Goal: Task Accomplishment & Management: Manage account settings

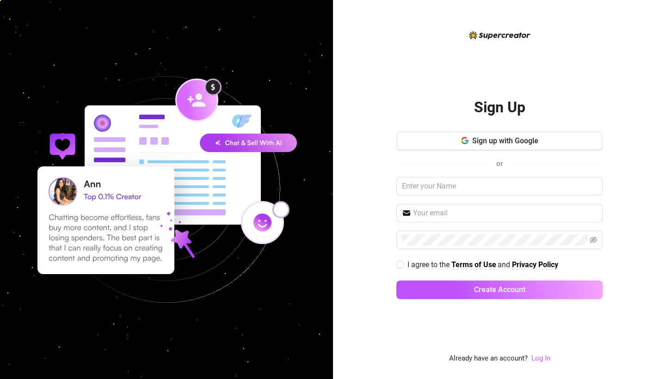
click at [534, 356] on link "Log In" at bounding box center [540, 358] width 19 height 8
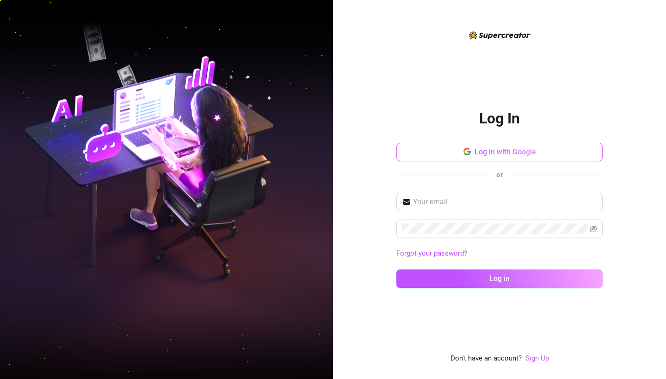
click at [497, 156] on span "Log in with Google" at bounding box center [504, 151] width 61 height 9
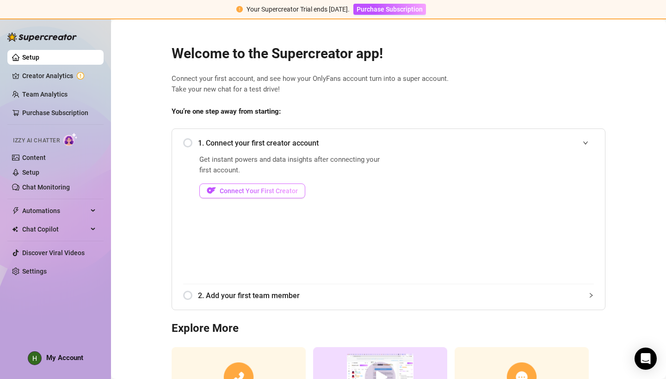
click at [267, 191] on span "Connect Your First Creator" at bounding box center [259, 190] width 78 height 7
click at [251, 188] on span "Connect Your First Creator" at bounding box center [259, 190] width 78 height 7
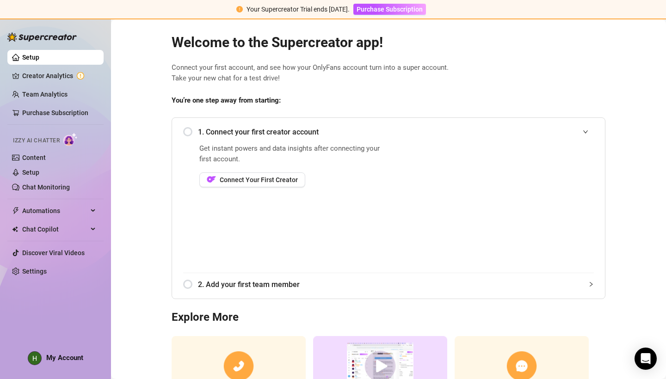
scroll to position [10, 0]
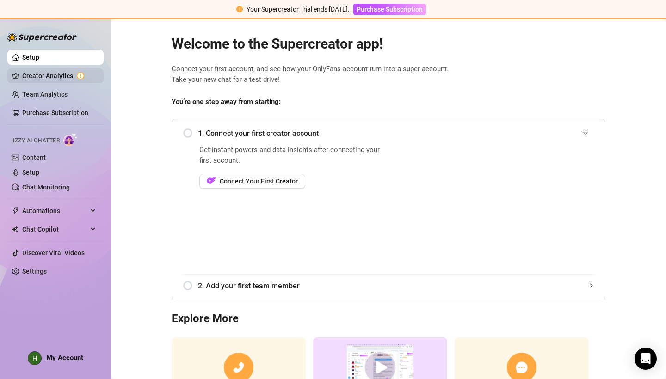
click at [53, 74] on link "Creator Analytics" at bounding box center [59, 75] width 74 height 15
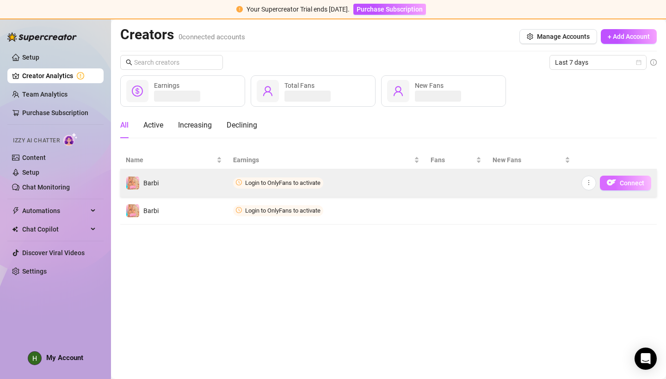
click at [615, 184] on img "button" at bounding box center [611, 182] width 9 height 9
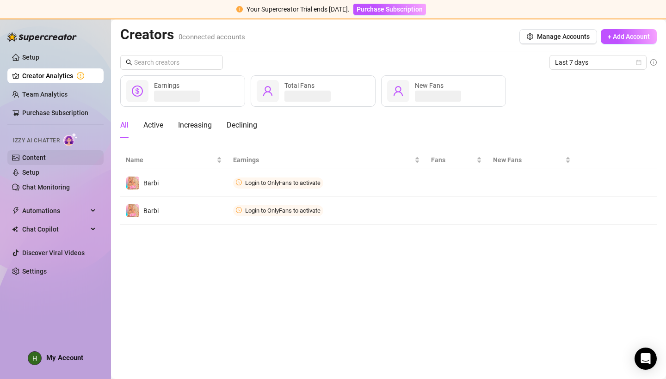
click at [43, 157] on link "Content" at bounding box center [34, 157] width 24 height 7
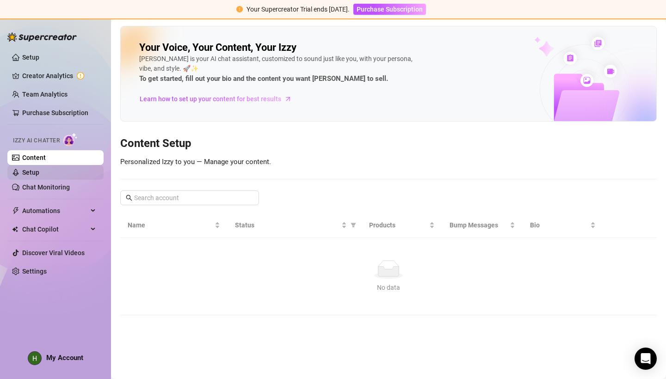
click at [39, 174] on link "Setup" at bounding box center [30, 172] width 17 height 7
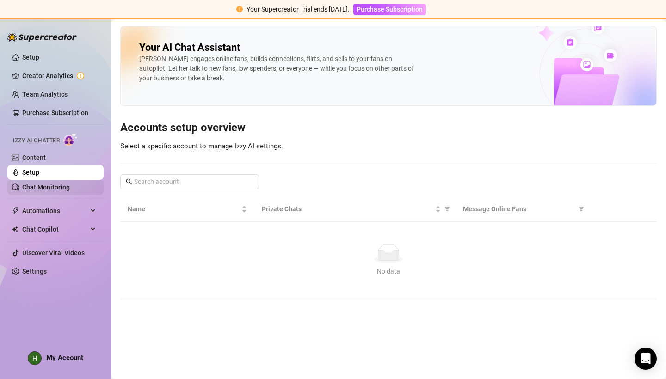
click at [55, 191] on link "Chat Monitoring" at bounding box center [46, 187] width 48 height 7
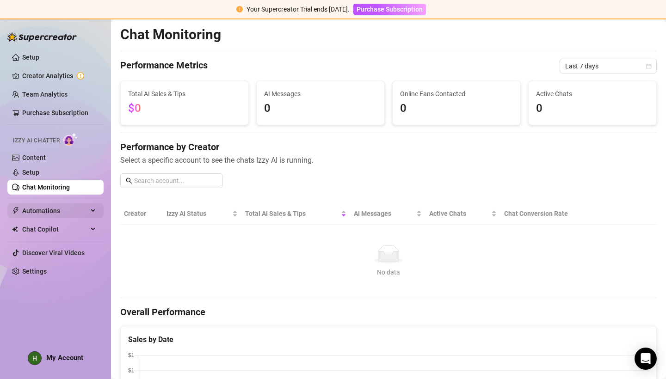
click at [55, 208] on span "Automations" at bounding box center [55, 210] width 66 height 15
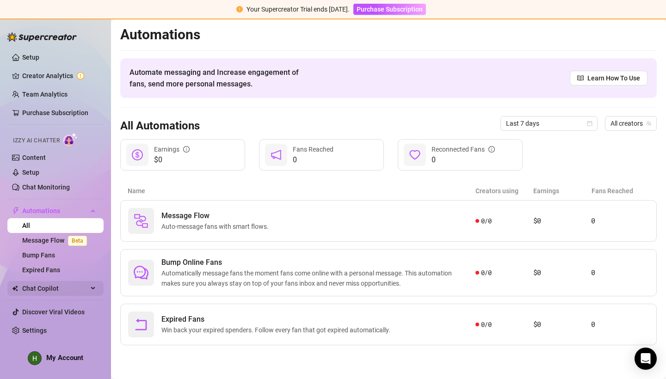
click at [49, 292] on span "Chat Copilot" at bounding box center [55, 288] width 66 height 15
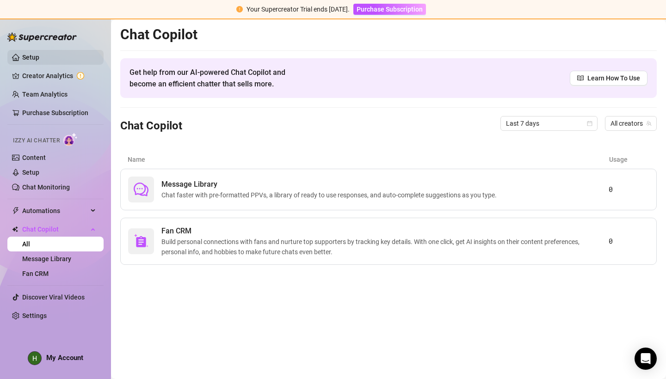
click at [34, 60] on link "Setup" at bounding box center [30, 57] width 17 height 7
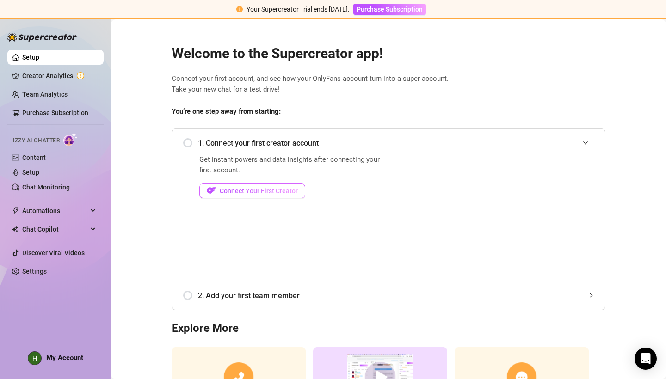
click at [227, 187] on span "Connect Your First Creator" at bounding box center [259, 190] width 78 height 7
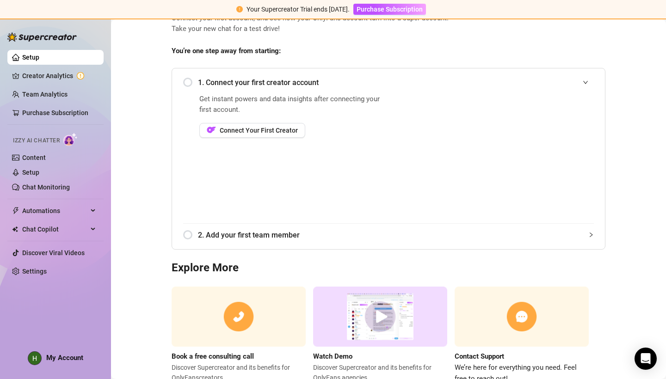
scroll to position [54, 0]
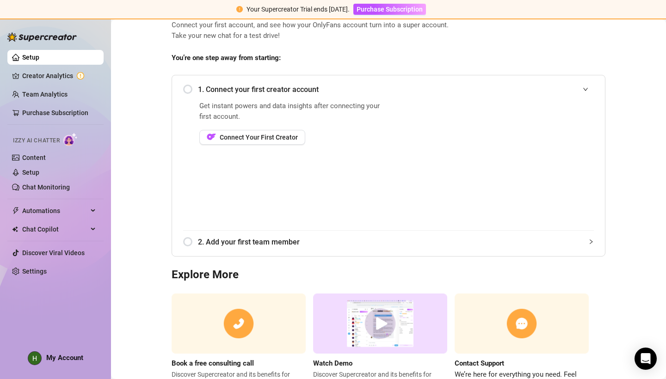
click at [73, 358] on span "My Account" at bounding box center [64, 358] width 37 height 8
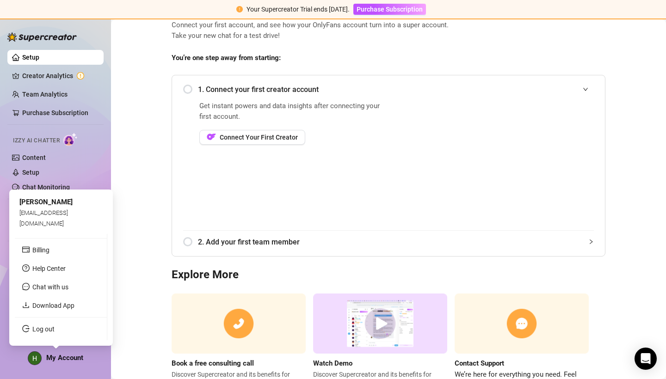
scroll to position [0, 0]
click at [58, 307] on link "Download App" at bounding box center [53, 305] width 42 height 7
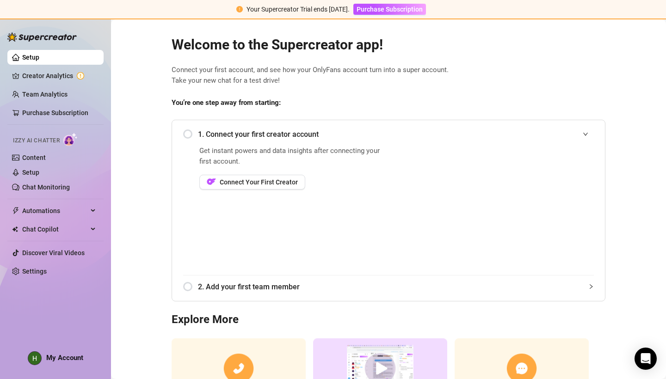
scroll to position [8, 0]
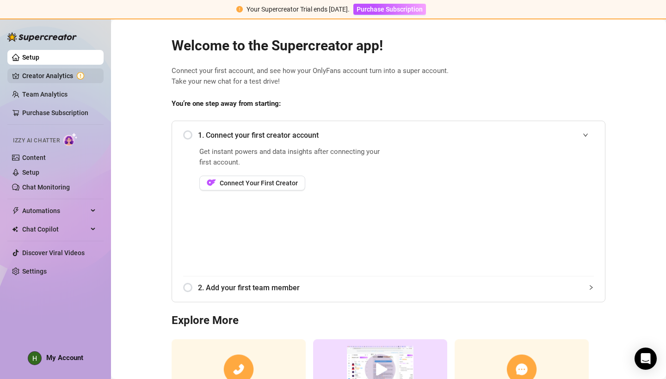
click at [44, 74] on link "Creator Analytics" at bounding box center [59, 75] width 74 height 15
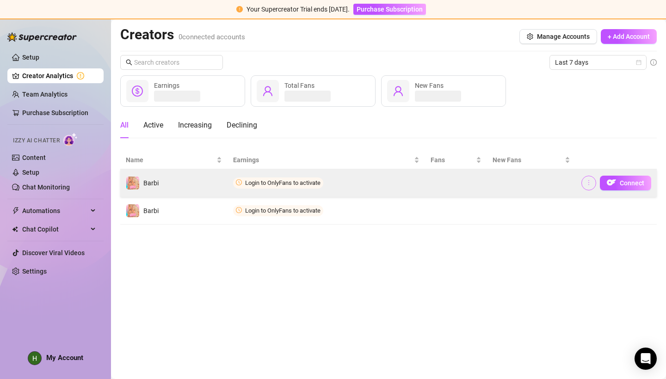
click at [590, 186] on icon "more" at bounding box center [588, 182] width 6 height 6
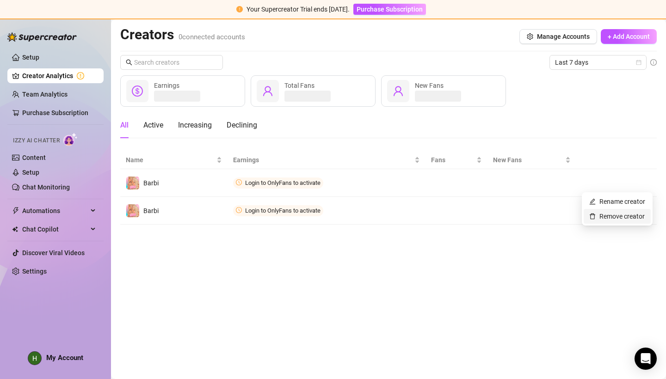
click at [599, 217] on link "Remove creator" at bounding box center [616, 216] width 55 height 7
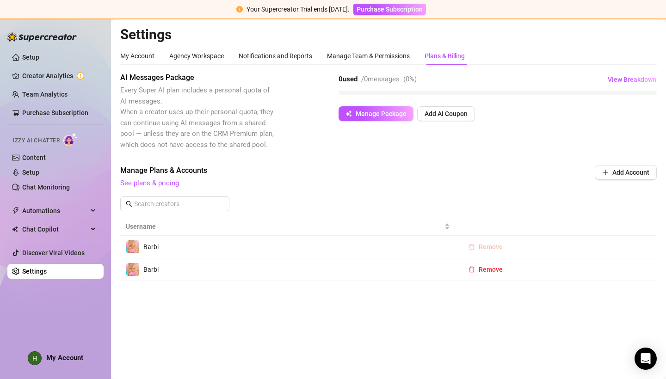
click at [493, 245] on span "Remove" at bounding box center [490, 246] width 24 height 7
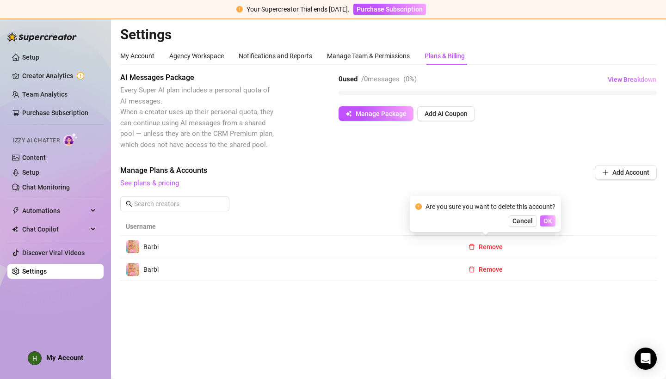
click at [551, 221] on span "OK" at bounding box center [547, 220] width 9 height 7
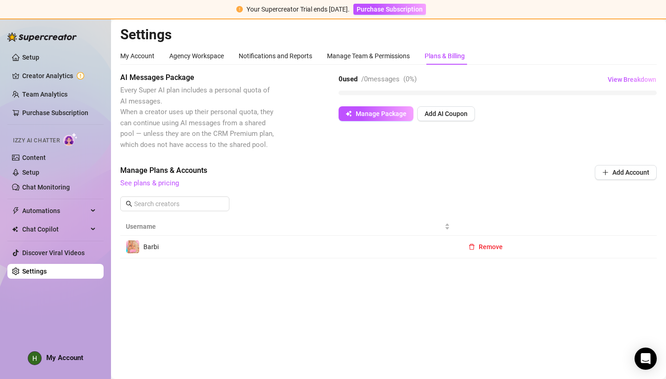
click at [540, 221] on th at bounding box center [555, 227] width 201 height 18
click at [484, 247] on span "Remove" at bounding box center [490, 246] width 24 height 7
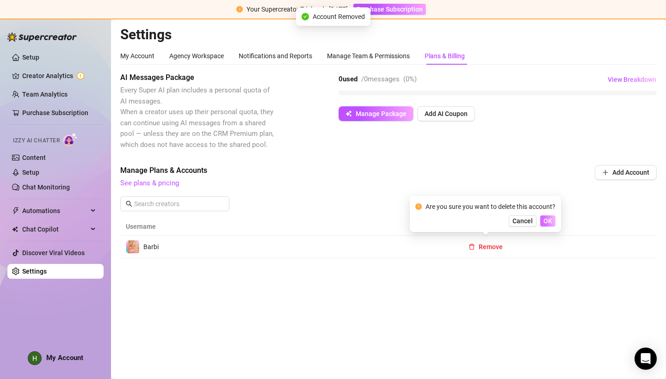
click at [548, 220] on span "OK" at bounding box center [547, 220] width 9 height 7
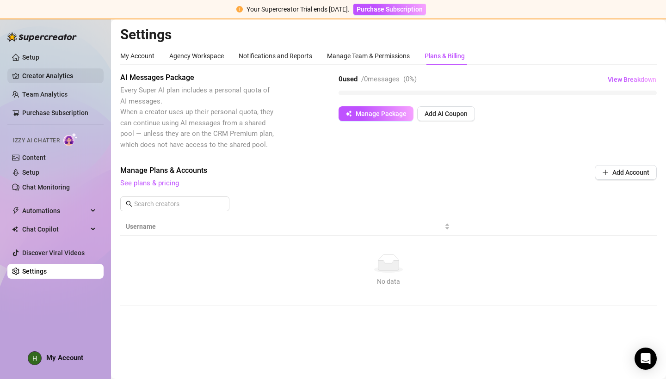
click at [41, 79] on link "Creator Analytics" at bounding box center [59, 75] width 74 height 15
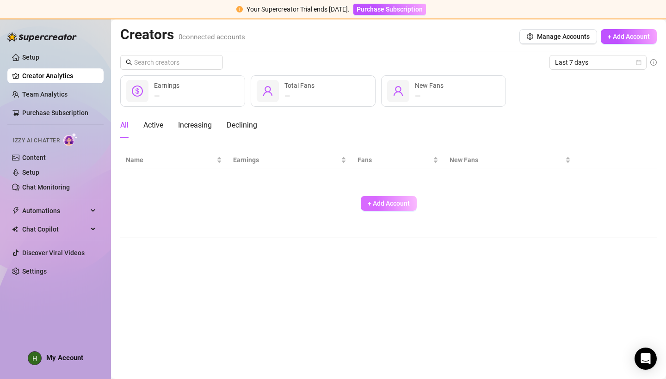
click at [378, 209] on button "+ Add Account" at bounding box center [389, 203] width 56 height 15
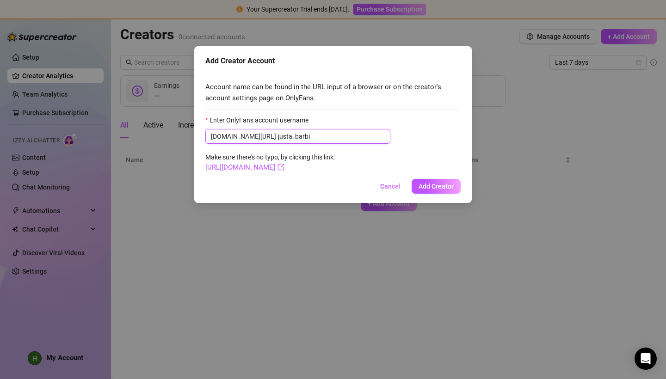
type input "justa_barbi"
click at [388, 152] on form "Enter OnlyFans account username [DOMAIN_NAME][URL] justa_barbi Make sure there'…" at bounding box center [332, 144] width 255 height 58
click at [429, 185] on span "Add Creator" at bounding box center [435, 186] width 35 height 7
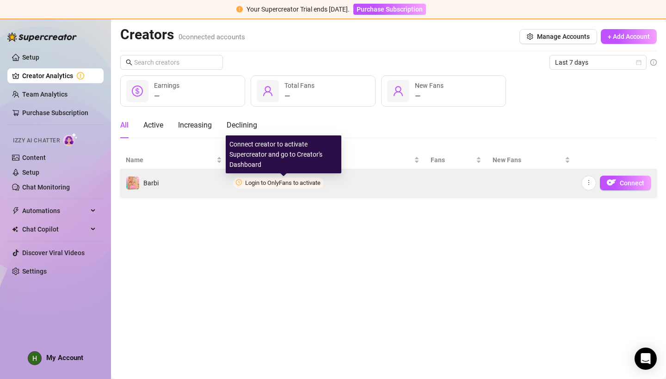
click at [287, 182] on span "Login to OnlyFans to activate" at bounding box center [282, 182] width 75 height 7
click at [293, 185] on span "Login to OnlyFans to activate" at bounding box center [282, 182] width 75 height 7
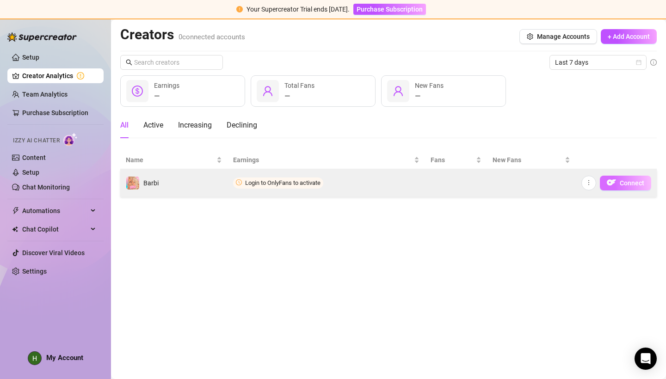
click at [610, 180] on img "button" at bounding box center [611, 182] width 9 height 9
click at [626, 190] on td "Connect" at bounding box center [616, 183] width 81 height 28
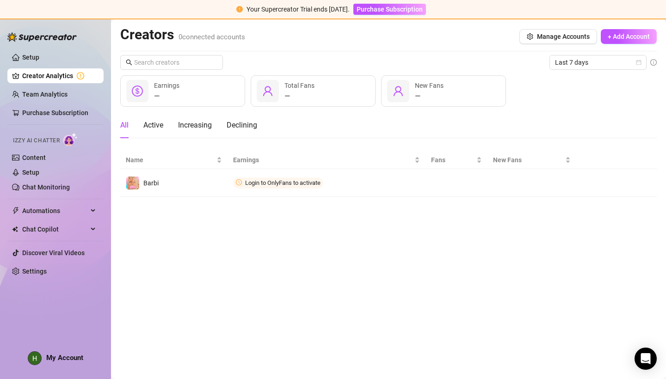
click at [508, 379] on main "Creators 0 connected accounts Manage Accounts + Add Account Last 7 days — Earni…" at bounding box center [388, 199] width 555 height 360
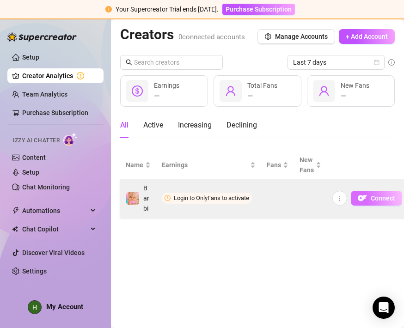
click at [374, 202] on button "Connect" at bounding box center [376, 198] width 51 height 15
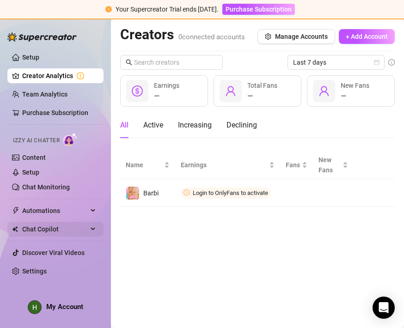
click at [45, 230] on span "Chat Copilot" at bounding box center [55, 229] width 66 height 15
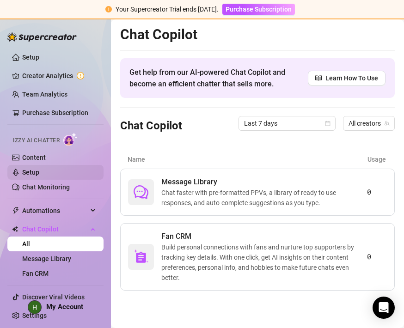
click at [27, 173] on link "Setup" at bounding box center [30, 172] width 17 height 7
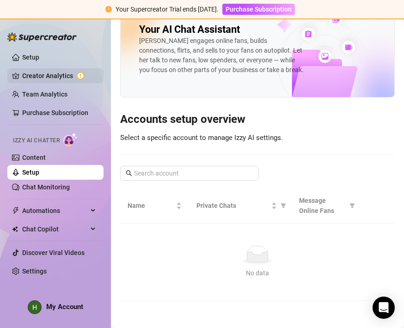
click at [64, 71] on link "Creator Analytics" at bounding box center [59, 75] width 74 height 15
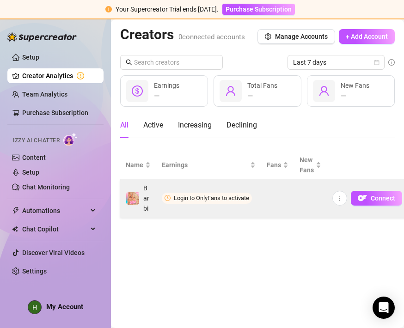
click at [222, 201] on span "Login to OnlyFans to activate" at bounding box center [211, 198] width 75 height 7
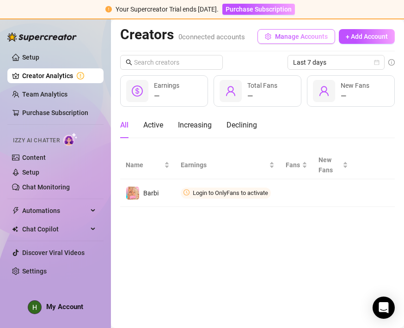
click at [306, 36] on span "Manage Accounts" at bounding box center [301, 36] width 53 height 7
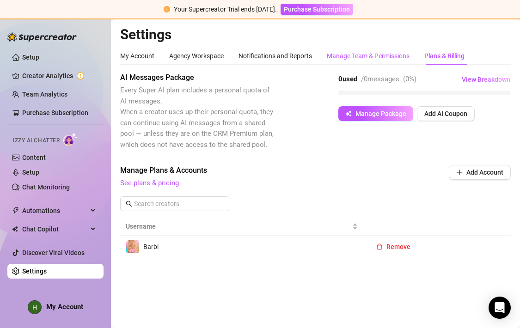
click at [383, 55] on div "Manage Team & Permissions" at bounding box center [368, 56] width 83 height 10
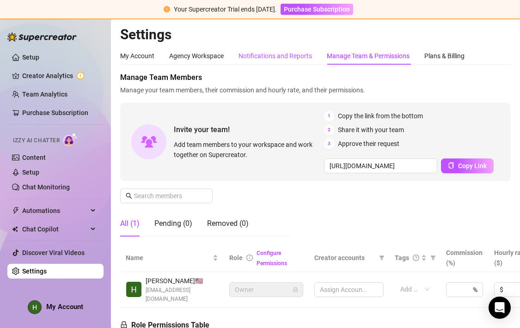
click at [275, 52] on div "Notifications and Reports" at bounding box center [276, 56] width 74 height 10
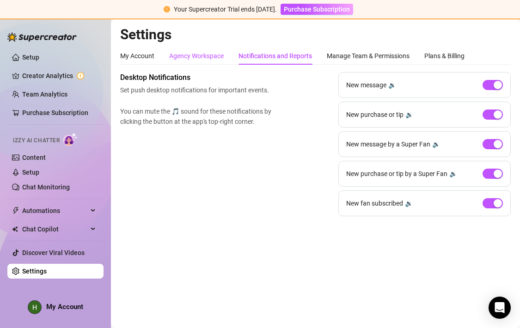
click at [211, 56] on div "Agency Workspace" at bounding box center [196, 56] width 55 height 10
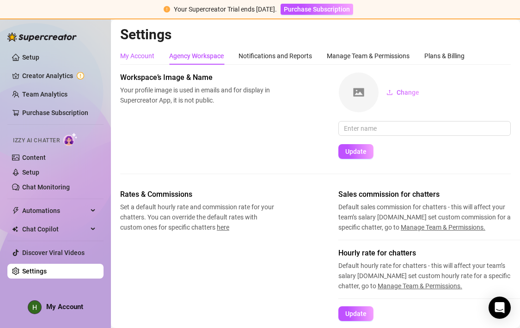
click at [153, 54] on div "My Account" at bounding box center [137, 56] width 34 height 10
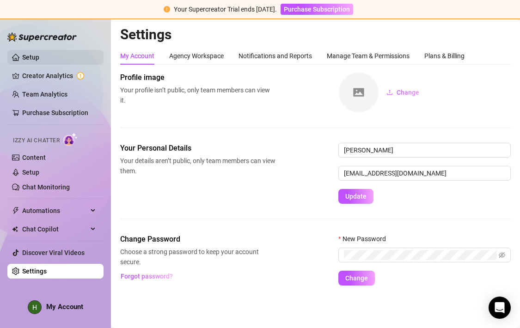
click at [37, 60] on link "Setup" at bounding box center [30, 57] width 17 height 7
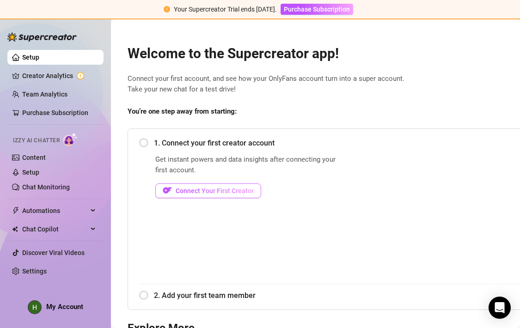
click at [220, 189] on span "Connect Your First Creator" at bounding box center [215, 190] width 78 height 7
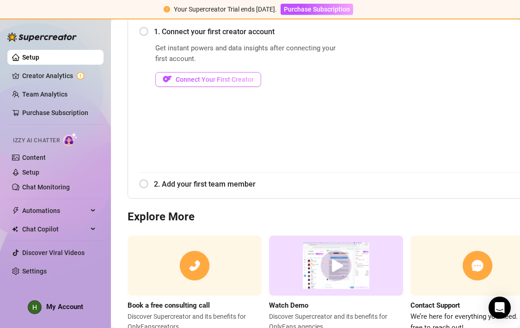
scroll to position [118, 0]
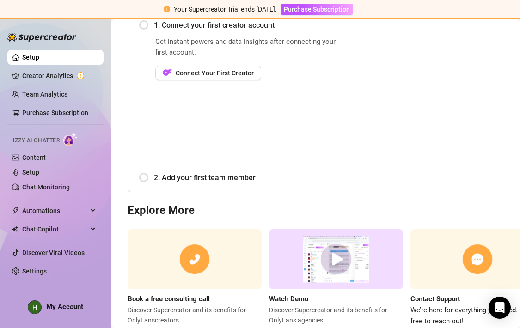
click at [283, 168] on div "2. Add your first team member" at bounding box center [344, 177] width 411 height 23
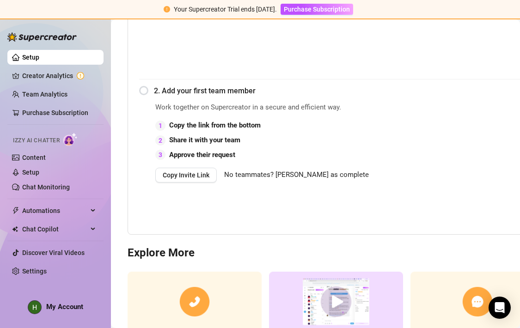
scroll to position [162, 0]
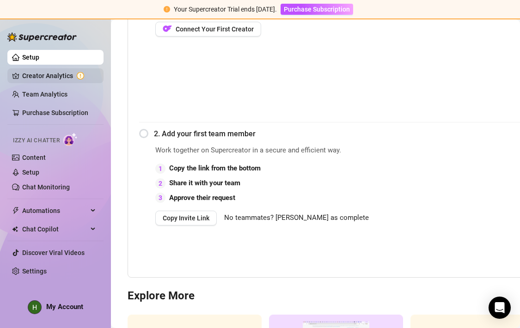
click at [80, 82] on link "Creator Analytics" at bounding box center [59, 75] width 74 height 15
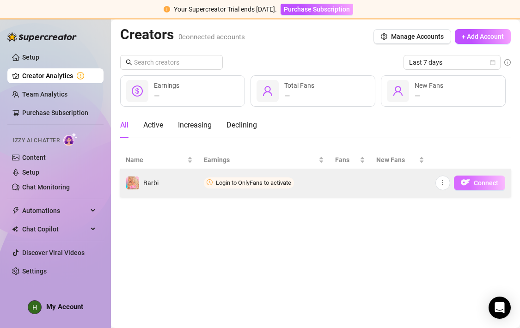
click at [475, 181] on span "Connect" at bounding box center [486, 182] width 25 height 7
click at [441, 190] on div "Connect" at bounding box center [470, 183] width 70 height 15
click at [442, 186] on span "button" at bounding box center [443, 182] width 6 height 7
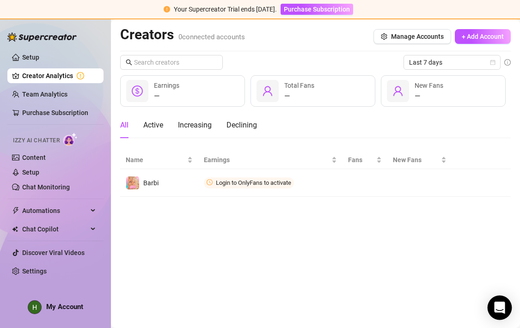
click at [499, 308] on icon "Open Intercom Messenger" at bounding box center [499, 308] width 11 height 12
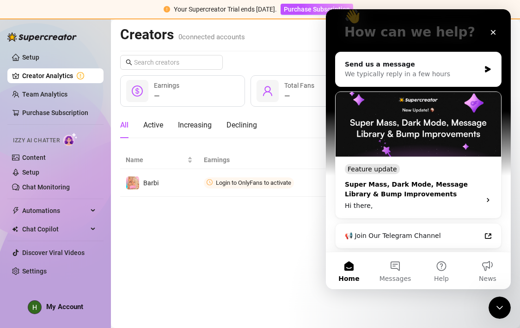
scroll to position [83, 0]
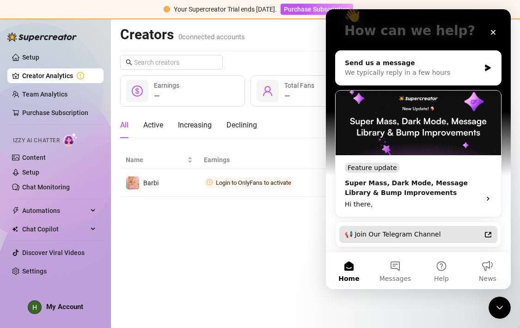
click at [411, 230] on div "📢 Join Our Telegram Channel" at bounding box center [413, 235] width 136 height 10
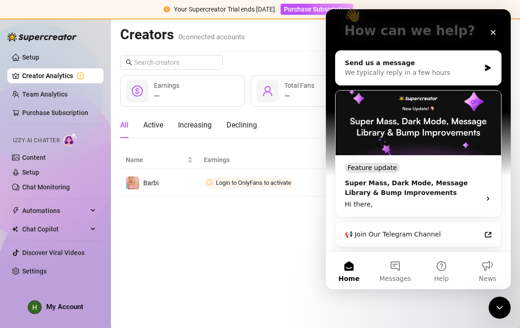
click at [294, 260] on main "Creators 0 connected accounts Manage Accounts + Add Account Last 7 days — Earni…" at bounding box center [315, 173] width 409 height 309
click at [493, 33] on icon "Close" at bounding box center [493, 32] width 7 height 7
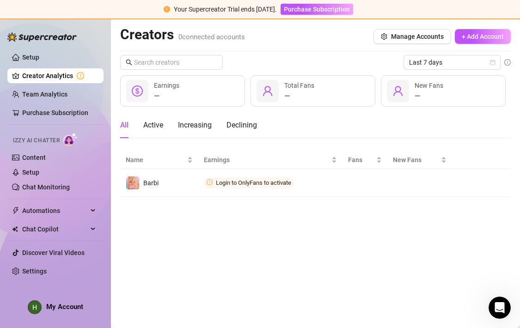
scroll to position [0, 0]
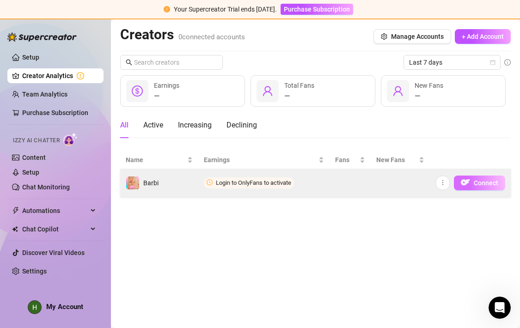
click at [479, 186] on span "Connect" at bounding box center [486, 182] width 25 height 7
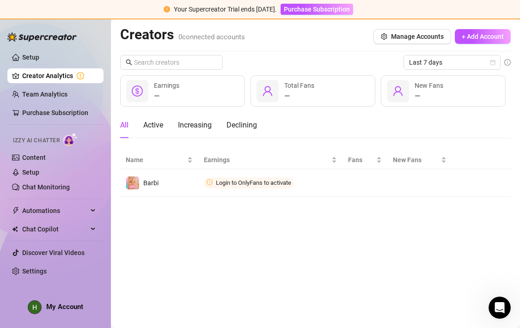
click at [70, 309] on span "My Account" at bounding box center [64, 307] width 37 height 8
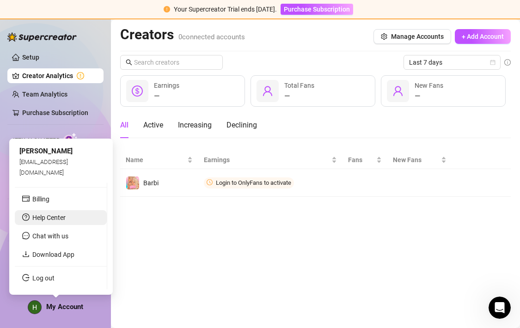
click at [56, 221] on link "Help Center" at bounding box center [48, 217] width 33 height 7
